Goal: Navigation & Orientation: Find specific page/section

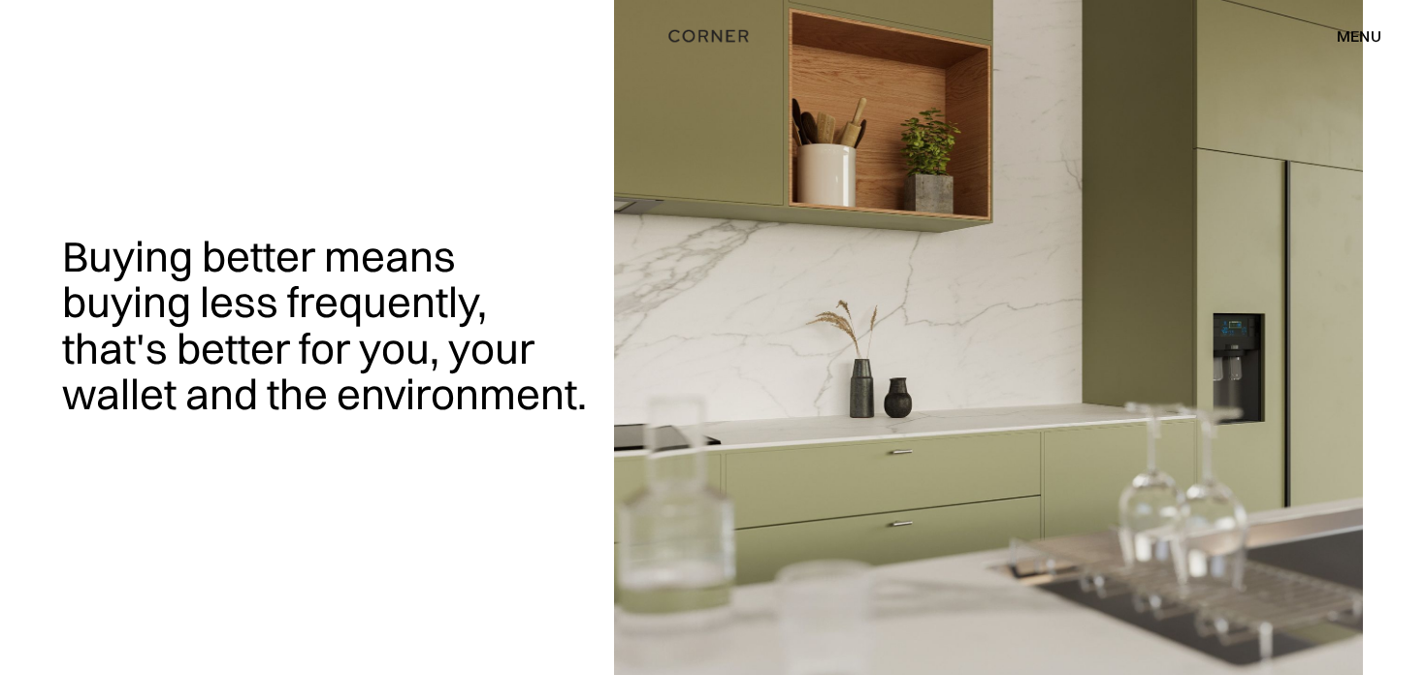
click at [1376, 38] on div "menu" at bounding box center [1359, 36] width 45 height 16
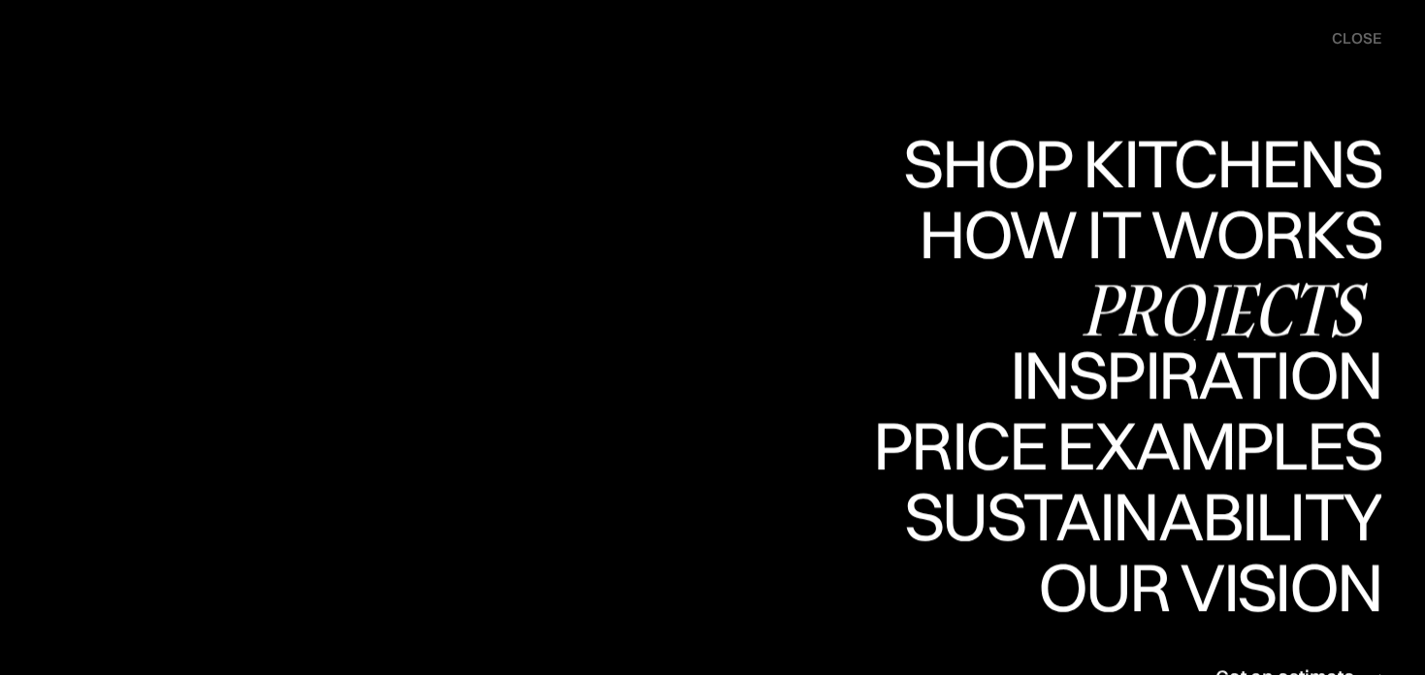
click at [1105, 312] on div "Projects" at bounding box center [1224, 309] width 314 height 68
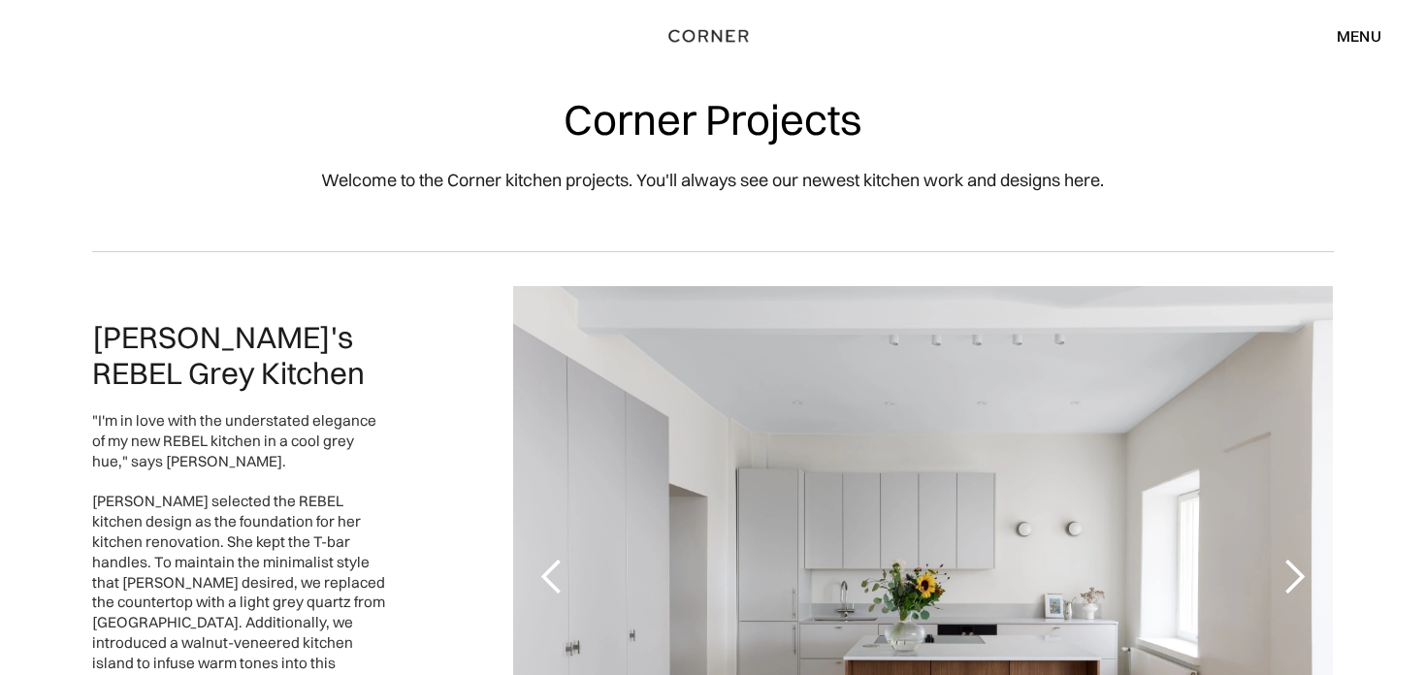
click at [1348, 49] on div "menu close" at bounding box center [1349, 35] width 64 height 33
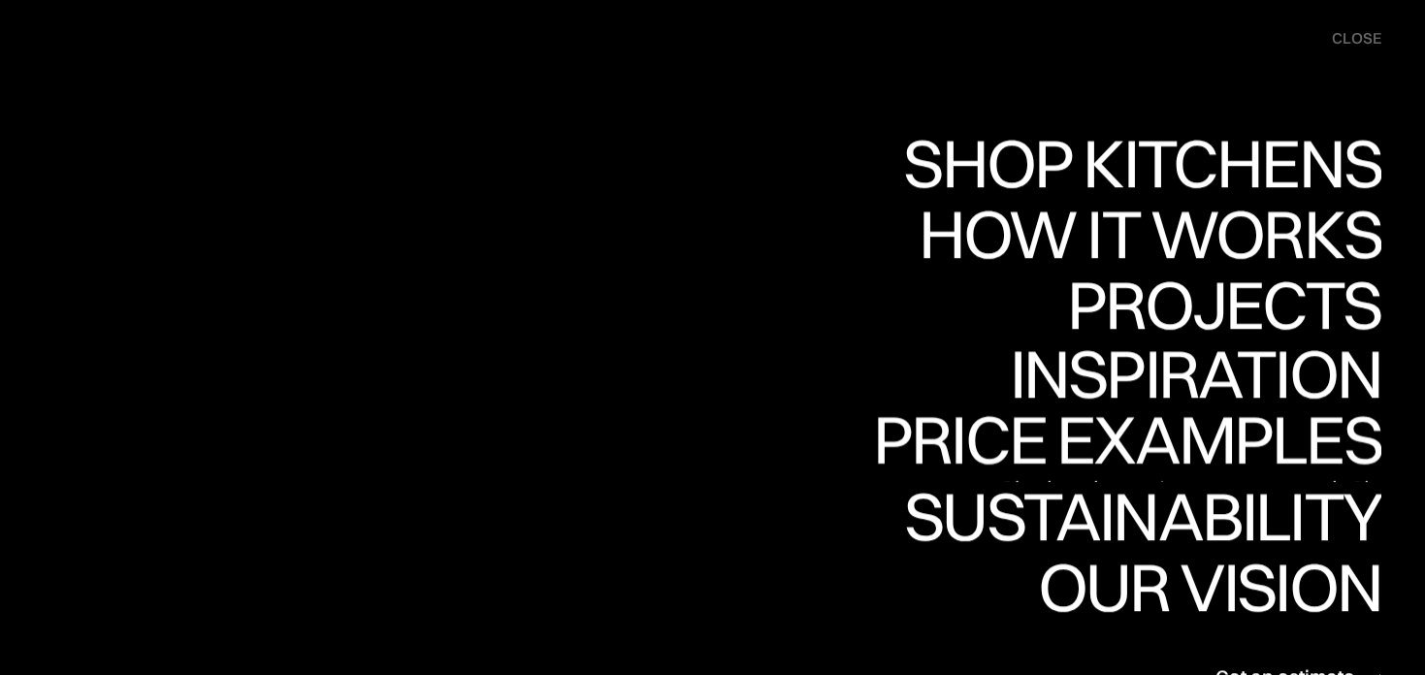
click at [1151, 381] on link "Inspiration Inspiration" at bounding box center [1182, 376] width 399 height 71
